Goal: Task Accomplishment & Management: Use online tool/utility

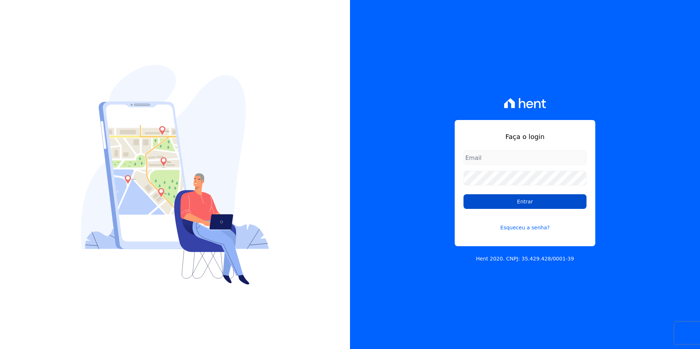
type input "[PERSON_NAME][EMAIL_ADDRESS][DOMAIN_NAME]"
click at [558, 207] on input "Entrar" at bounding box center [524, 201] width 123 height 15
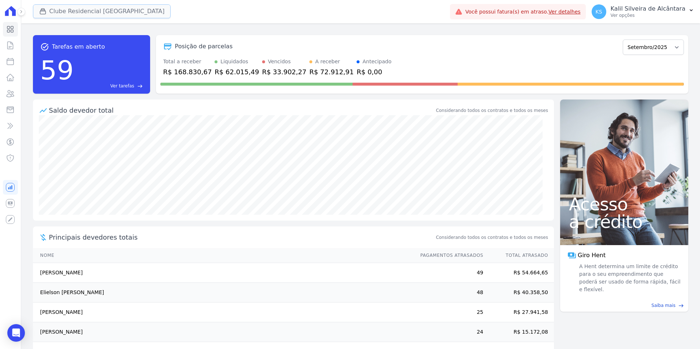
click at [107, 8] on button "Clube Residencial [GEOGRAPHIC_DATA]" at bounding box center [102, 11] width 138 height 14
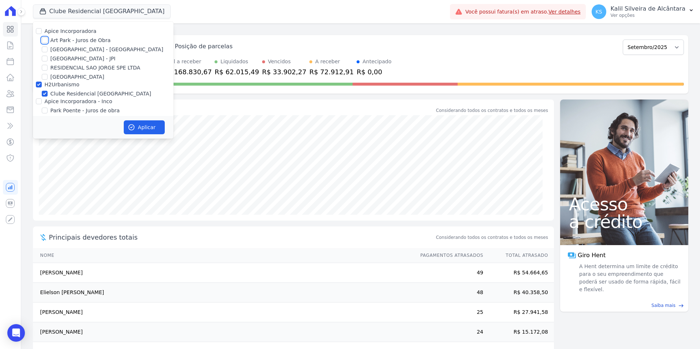
click at [46, 41] on input "Art Park - Juros de Obra" at bounding box center [45, 40] width 6 height 6
checkbox input "true"
click at [47, 49] on input "[GEOGRAPHIC_DATA] - [GEOGRAPHIC_DATA]" at bounding box center [45, 49] width 6 height 6
checkbox input "true"
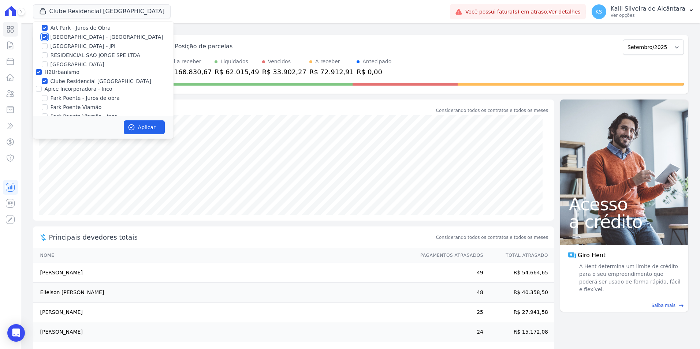
scroll to position [23, 0]
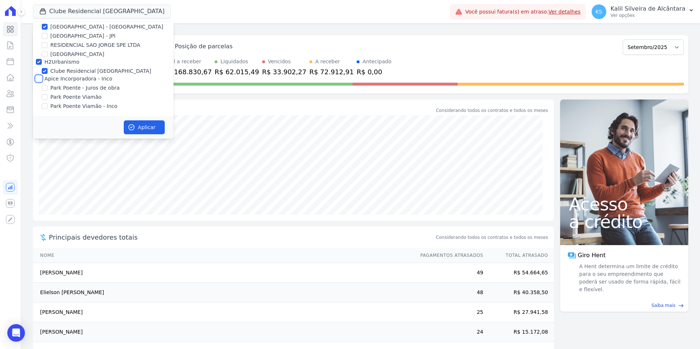
click at [39, 78] on input "Apice Incorporadora - Inco" at bounding box center [39, 79] width 6 height 6
checkbox input "true"
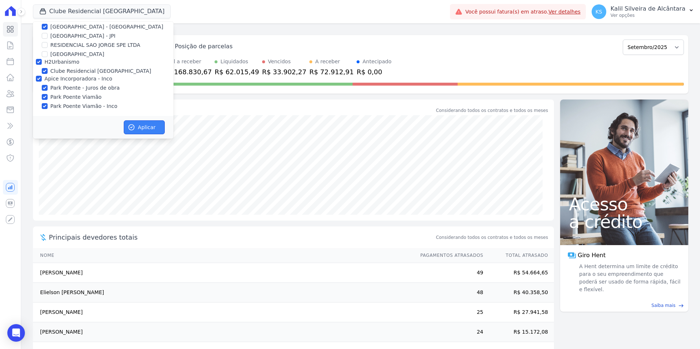
click at [136, 130] on button "Aplicar" at bounding box center [144, 127] width 41 height 14
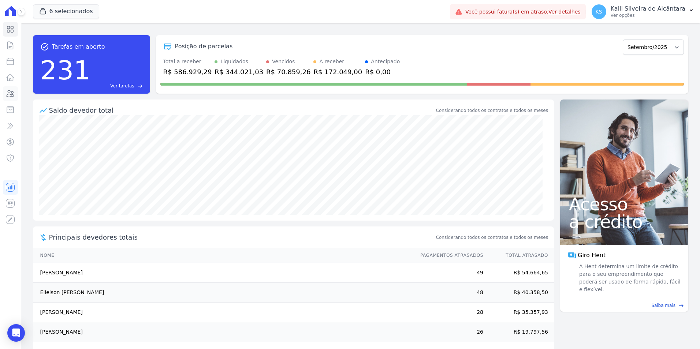
click at [8, 92] on icon at bounding box center [10, 93] width 7 height 7
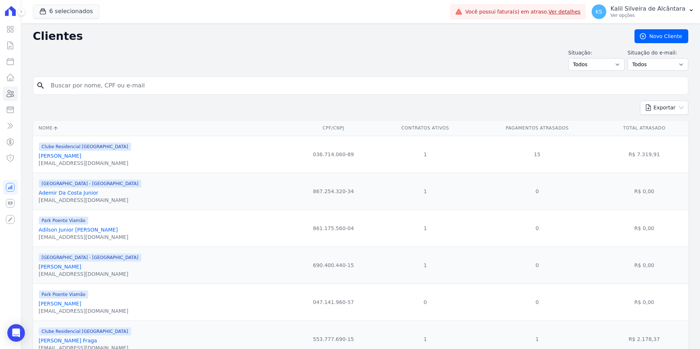
click at [80, 85] on input "search" at bounding box center [365, 85] width 638 height 15
type input "anderson henri"
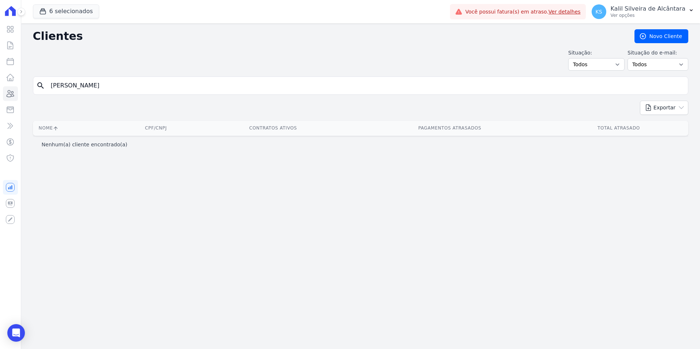
drag, startPoint x: 108, startPoint y: 87, endPoint x: -48, endPoint y: 72, distance: 155.9
click at [0, 72] on html "Visão Geral Contratos Parcelas Lotes Clientes Minha Carteira Transferências Cré…" at bounding box center [350, 174] width 700 height 349
type input "ANDERSON MATE"
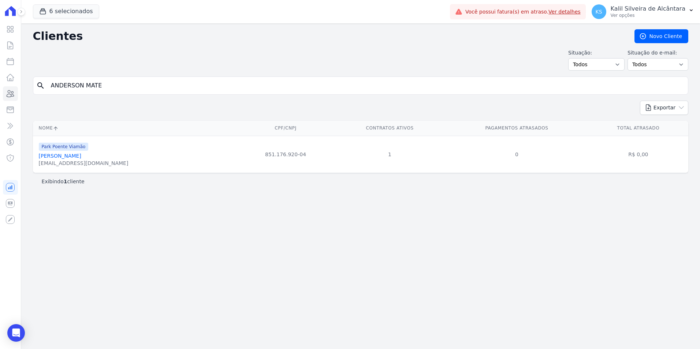
click at [81, 155] on link "Anderson Mateus Limas Henriques" at bounding box center [60, 156] width 42 height 6
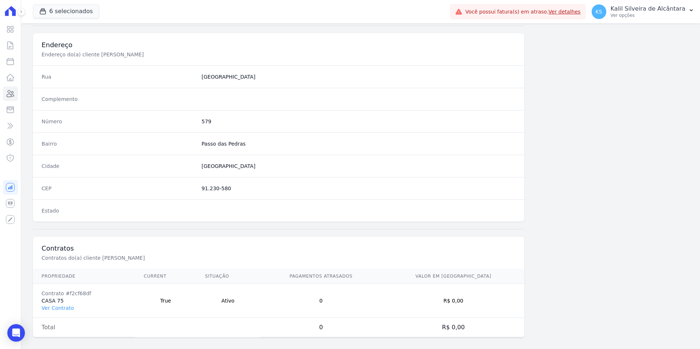
scroll to position [336, 0]
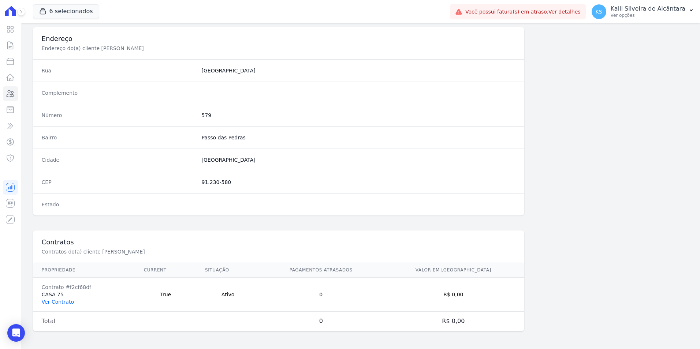
click at [54, 303] on link "Ver Contrato" at bounding box center [58, 302] width 32 height 6
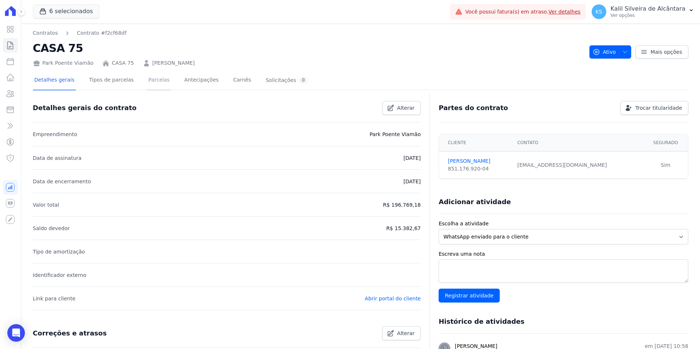
click at [156, 84] on link "Parcelas" at bounding box center [159, 80] width 24 height 19
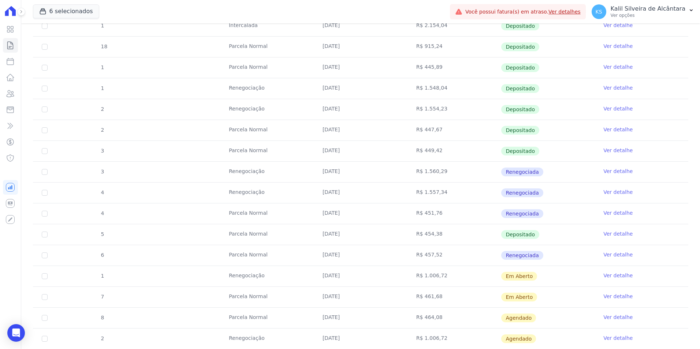
scroll to position [256, 0]
click at [12, 94] on icon at bounding box center [10, 93] width 7 height 7
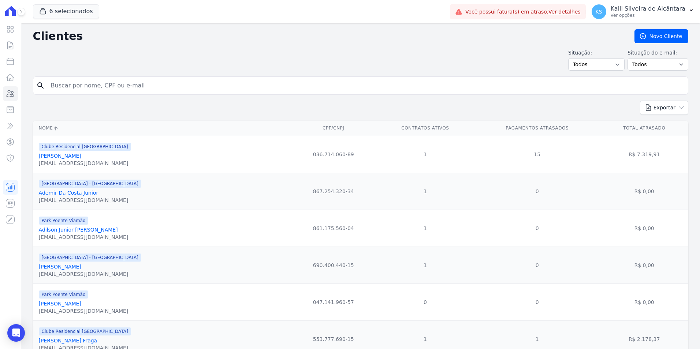
click at [136, 86] on input "search" at bounding box center [365, 85] width 638 height 15
paste input "Joyci Barboza Limberger"
type input "Joyci Barboza Limberger"
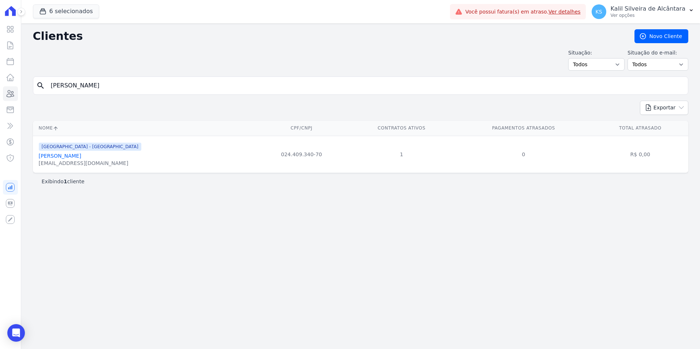
click at [79, 156] on link "Joyci Barboza Limberger" at bounding box center [60, 156] width 42 height 6
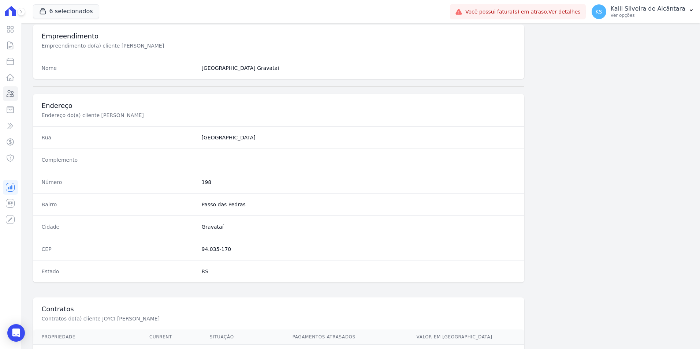
scroll to position [336, 0]
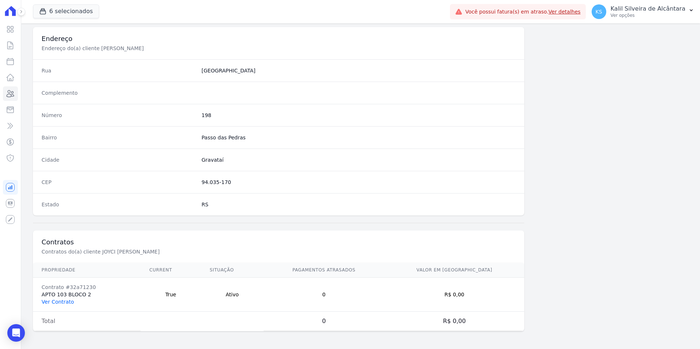
click at [64, 299] on link "Ver Contrato" at bounding box center [58, 302] width 32 height 6
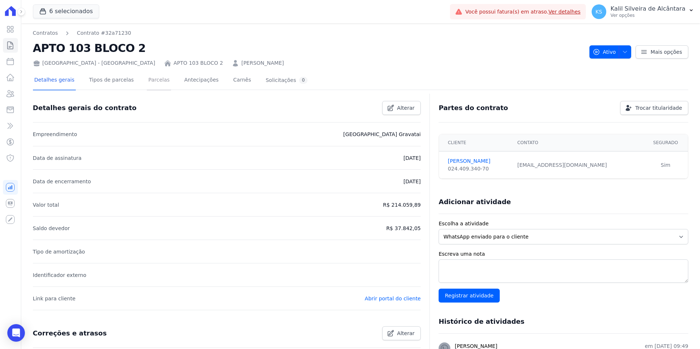
click at [147, 85] on link "Parcelas" at bounding box center [159, 80] width 24 height 19
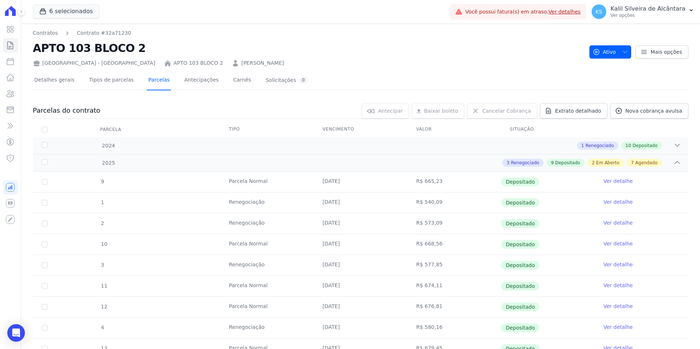
click at [147, 86] on link "Parcelas" at bounding box center [159, 80] width 24 height 19
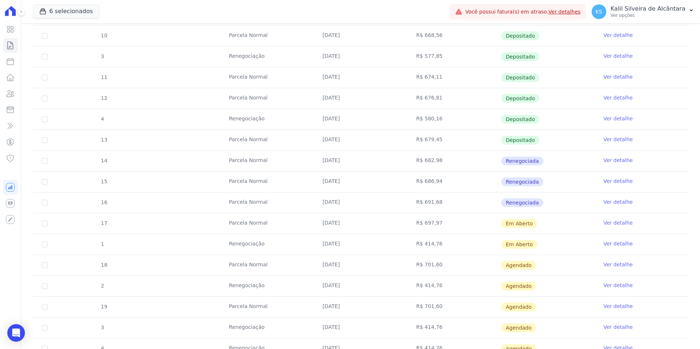
scroll to position [220, 0]
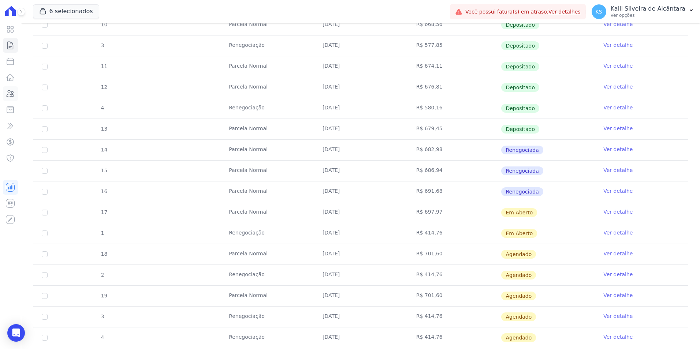
click at [9, 99] on link "Clientes" at bounding box center [10, 93] width 15 height 15
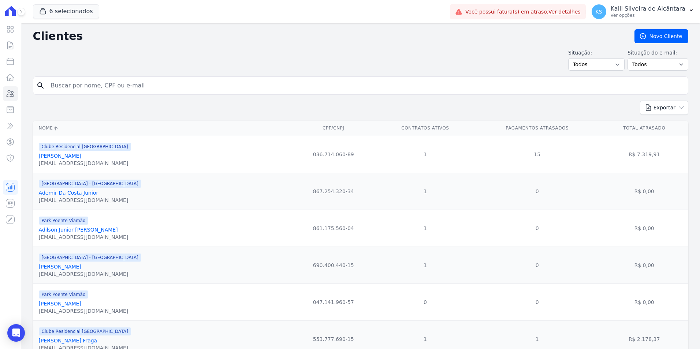
click at [129, 83] on input "search" at bounding box center [365, 85] width 638 height 15
paste input "Everton Bastos Vasconcelos"
type input "Everton Bastos Vasconcelos"
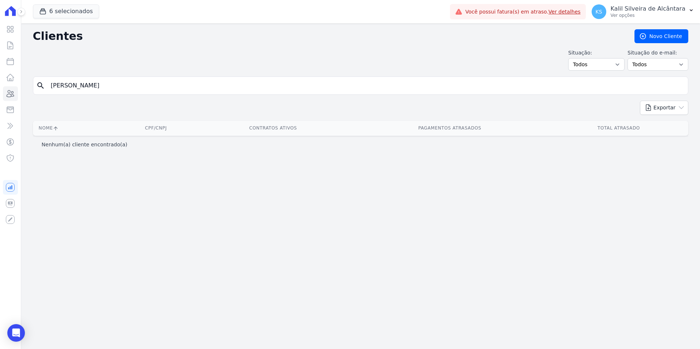
drag, startPoint x: 158, startPoint y: 91, endPoint x: -50, endPoint y: 97, distance: 207.9
click at [0, 97] on html "Visão Geral Contratos Parcelas Lotes Clientes Minha Carteira Transferências Cré…" at bounding box center [350, 174] width 700 height 349
paste input "Guilherme Fischer Rodrigue"
type input "Guilherme Fischer Rodrigues"
click at [139, 87] on input "Guilherme Fischer Rodrigues" at bounding box center [365, 85] width 638 height 15
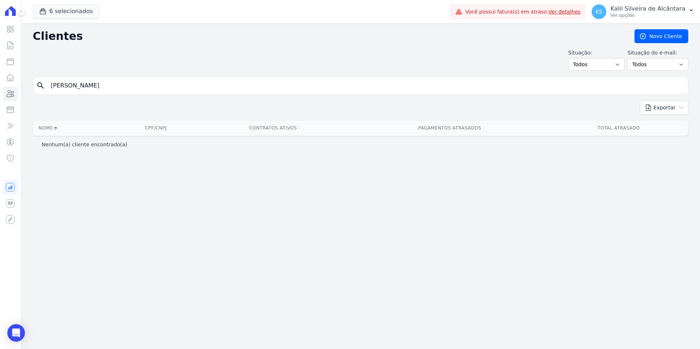
click at [139, 87] on input "Guilherme Fischer Rodrigues" at bounding box center [365, 85] width 638 height 15
click at [133, 84] on input "Guilherme Fischer Rodrigues" at bounding box center [365, 85] width 638 height 15
click at [91, 90] on input "Guilherme Fischer Rodrigues" at bounding box center [365, 85] width 638 height 15
drag, startPoint x: 162, startPoint y: 89, endPoint x: 62, endPoint y: 99, distance: 100.0
click at [74, 97] on form "search Guilherme Fischer Rodrigues" at bounding box center [360, 88] width 655 height 24
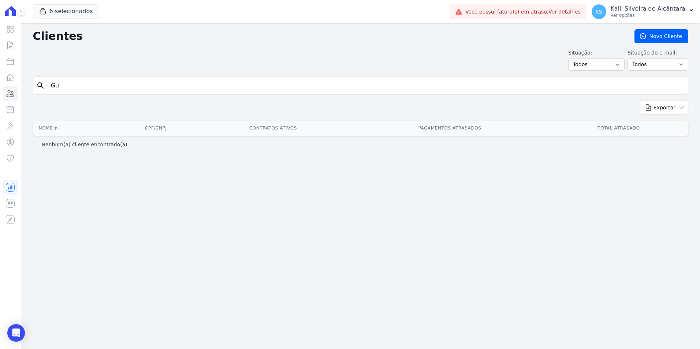
type input "G"
type input "Cristiano mar"
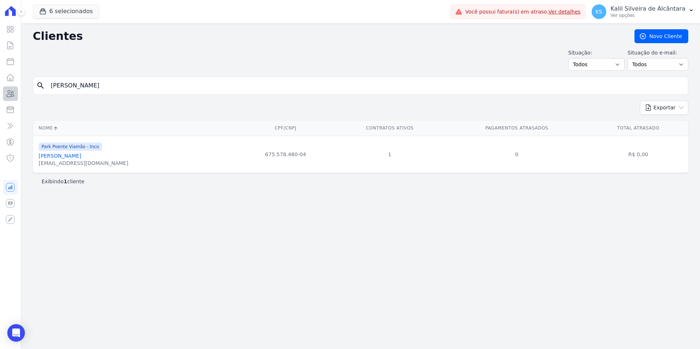
drag, startPoint x: 117, startPoint y: 91, endPoint x: 5, endPoint y: 91, distance: 111.6
click at [5, 91] on div "Visão Geral Contratos Parcelas Lotes Clientes Minha Carteira Transferências Cré…" at bounding box center [350, 174] width 700 height 349
paste input "Patrick Machado Almeida"
type input "Patrick Machado Almeida7"
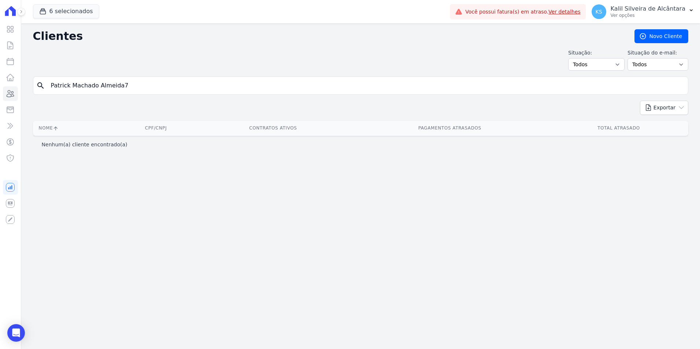
drag, startPoint x: 198, startPoint y: 87, endPoint x: 192, endPoint y: 79, distance: 10.2
click at [196, 83] on input "Patrick Machado Almeida7" at bounding box center [365, 85] width 638 height 15
type input "Patrick Machado Almeida"
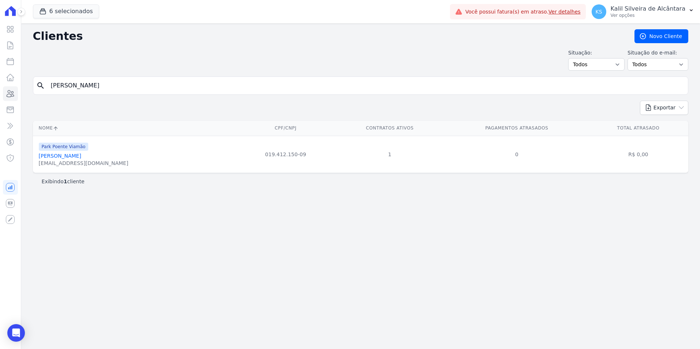
click at [81, 156] on link "Patrick Machado Almeida" at bounding box center [60, 156] width 42 height 6
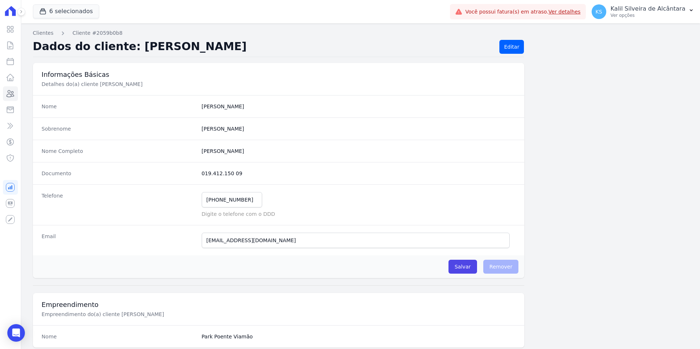
drag, startPoint x: 215, startPoint y: 173, endPoint x: 200, endPoint y: 175, distance: 14.7
click at [202, 175] on dd "019.412.150 09" at bounding box center [359, 173] width 314 height 7
copy dd "019.412.150 09"
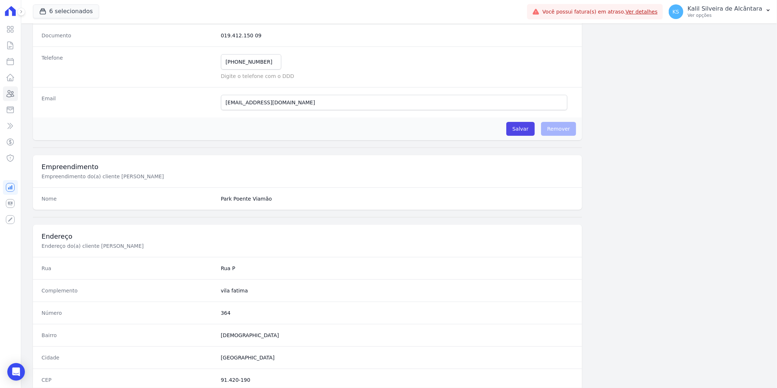
scroll to position [298, 0]
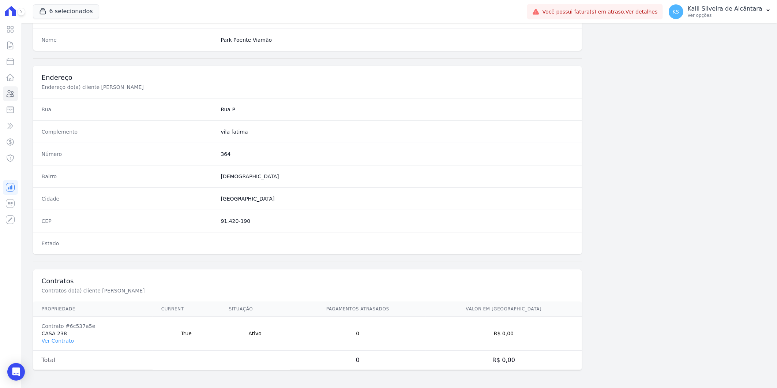
drag, startPoint x: 64, startPoint y: 338, endPoint x: 74, endPoint y: 332, distance: 11.4
click at [64, 338] on link "Ver Contrato" at bounding box center [58, 341] width 32 height 6
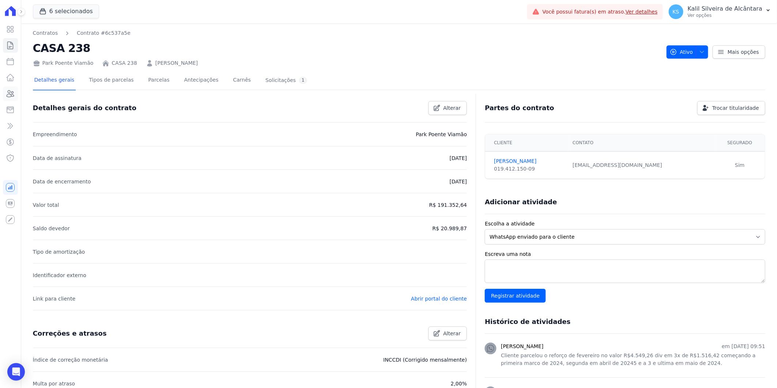
click at [5, 96] on link "Clientes" at bounding box center [10, 93] width 15 height 15
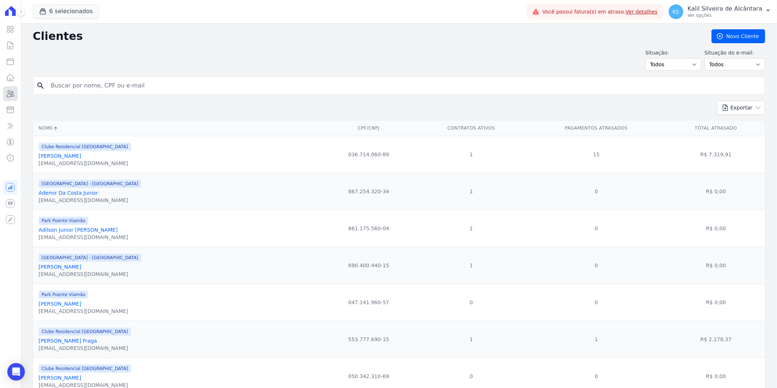
click at [6, 97] on icon at bounding box center [10, 93] width 9 height 9
